Goal: Check status: Check status

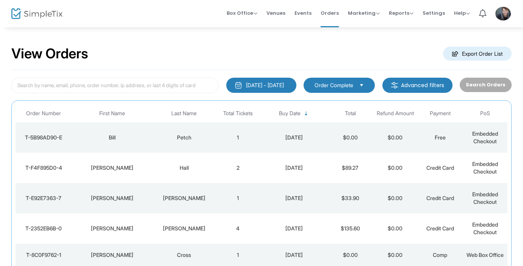
click at [230, 133] on td "1" at bounding box center [237, 137] width 45 height 30
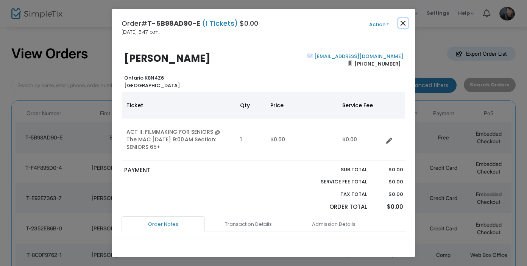
click at [408, 23] on button "Close" at bounding box center [403, 23] width 10 height 10
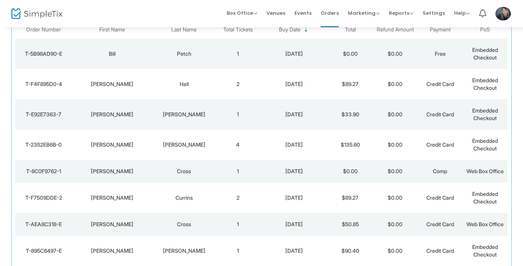
scroll to position [63, 0]
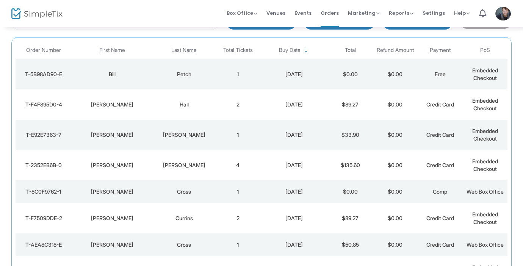
click at [272, 105] on div "[DATE]" at bounding box center [294, 105] width 64 height 8
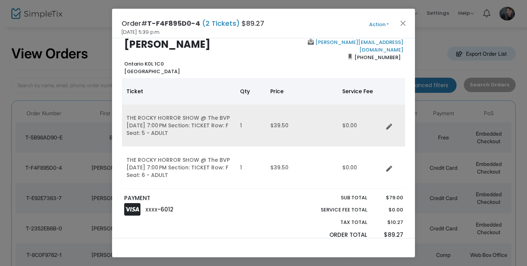
scroll to position [23, 0]
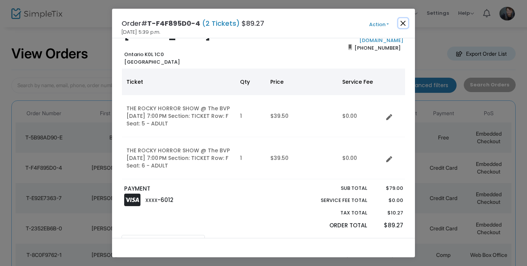
click at [400, 24] on button "Close" at bounding box center [403, 23] width 10 height 10
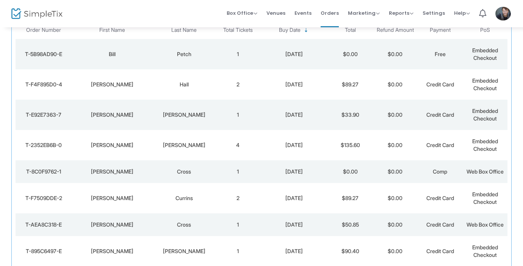
scroll to position [84, 0]
click at [315, 17] on li "Events" at bounding box center [303, 13] width 26 height 27
click at [302, 15] on span "Events" at bounding box center [302, 12] width 17 height 19
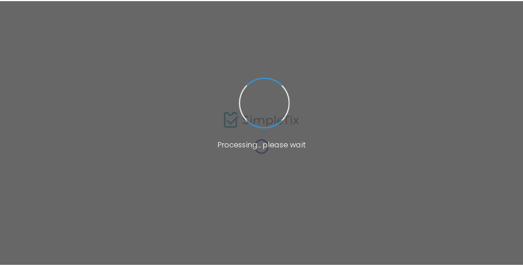
scroll to position [12, 0]
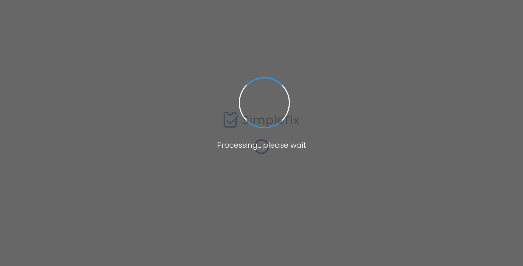
scroll to position [12, 0]
